Goal: Transaction & Acquisition: Purchase product/service

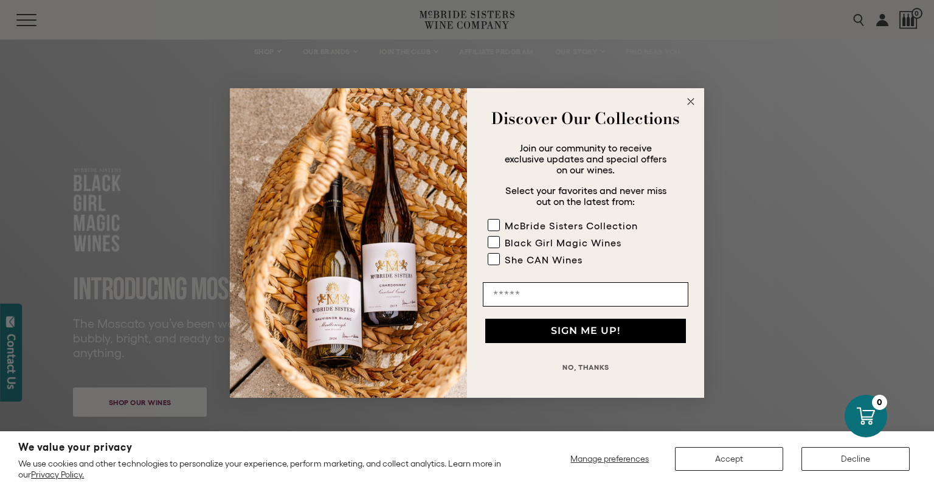
click at [692, 104] on icon "Close dialog" at bounding box center [690, 101] width 6 height 6
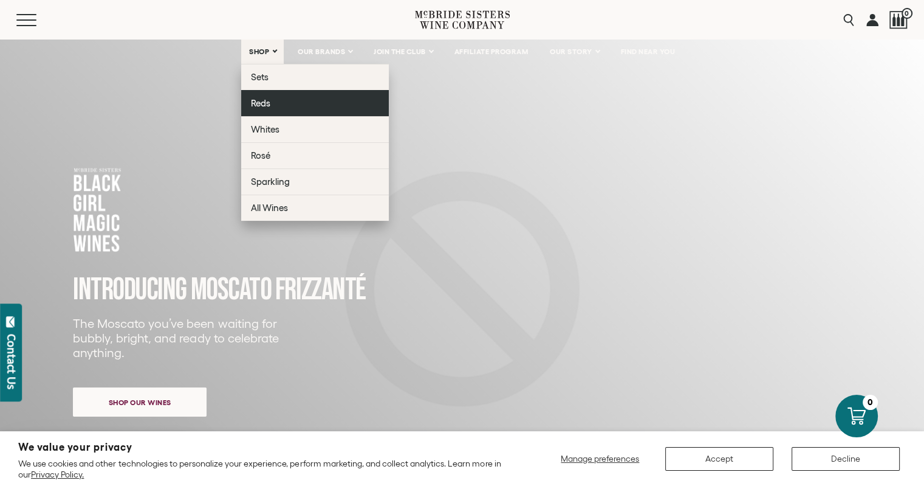
click at [258, 109] on link "Reds" at bounding box center [315, 103] width 148 height 26
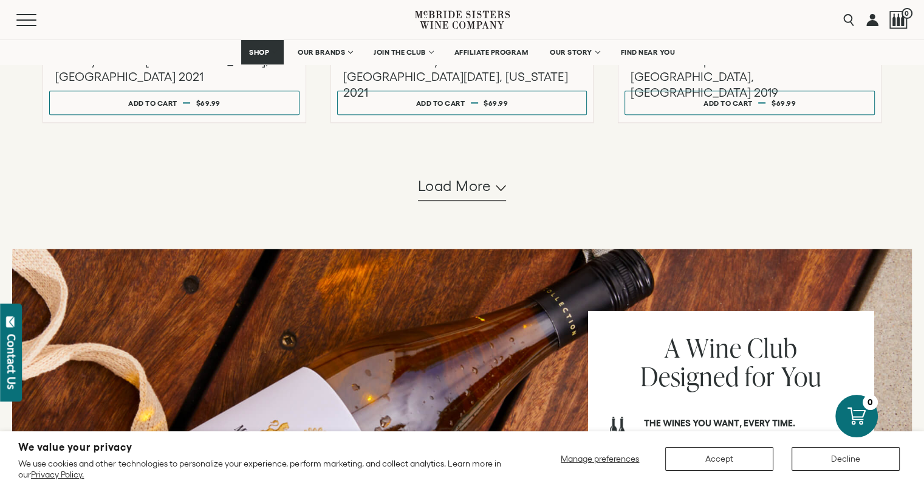
scroll to position [1285, 0]
